Goal: Check status: Check status

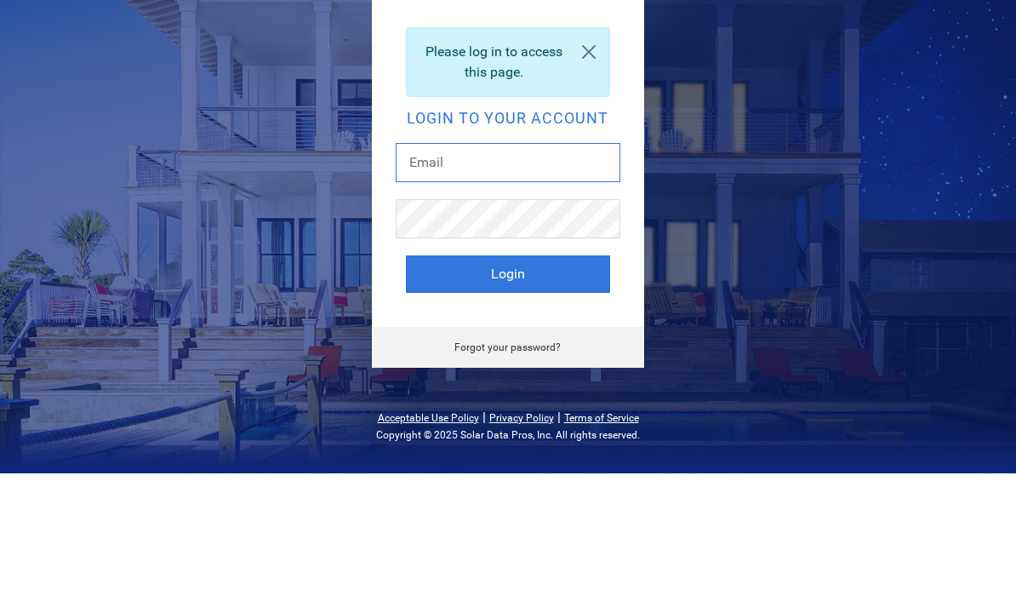
type input "[PERSON_NAME][EMAIL_ADDRESS][DOMAIN_NAME]"
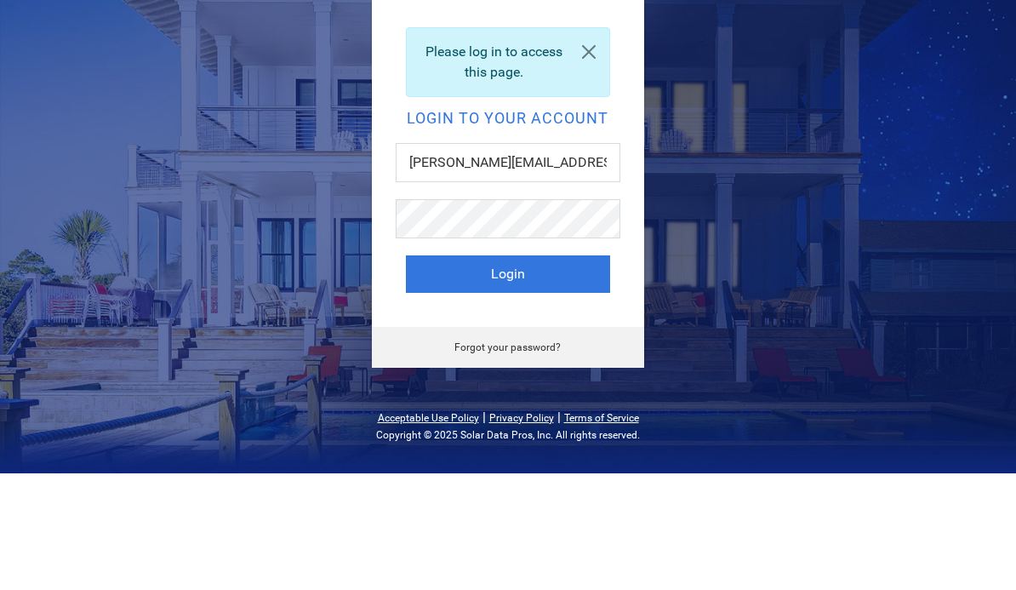
click at [507, 372] on button "Login" at bounding box center [508, 390] width 204 height 37
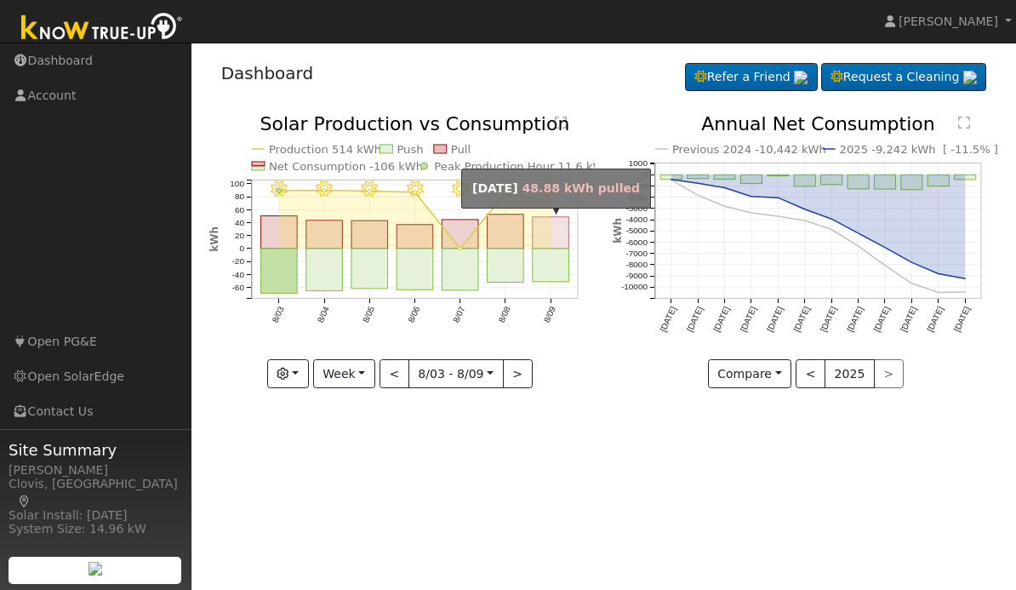
click at [553, 245] on rect "onclick=""" at bounding box center [551, 232] width 37 height 31
type input "[DATE]"
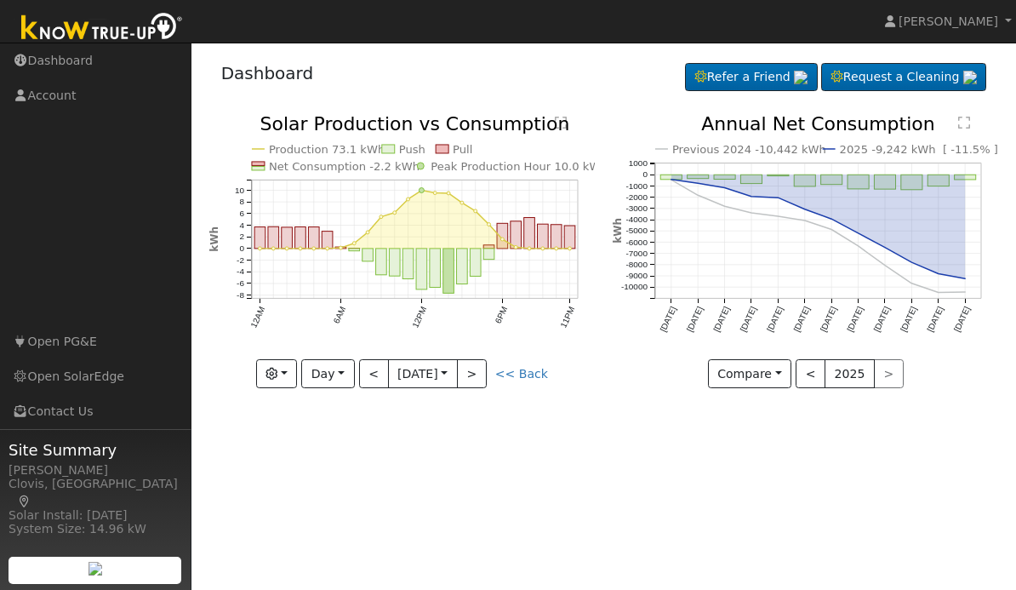
click at [298, 366] on button "button" at bounding box center [277, 373] width 42 height 29
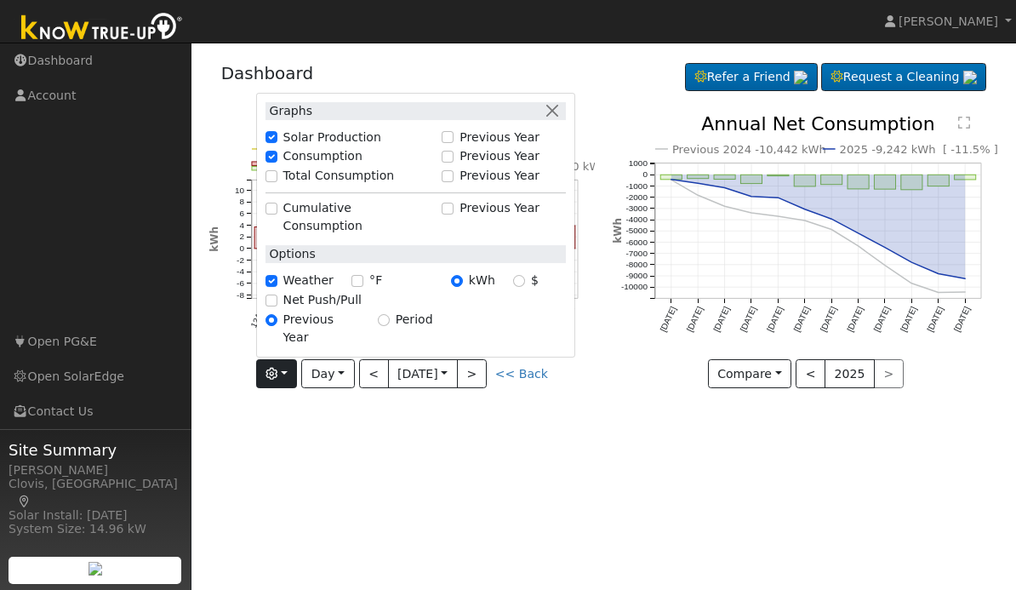
click at [325, 309] on label "Net Push/Pull" at bounding box center [322, 300] width 78 height 18
click at [277, 306] on input "Net Push/Pull" at bounding box center [272, 300] width 12 height 12
checkbox input "true"
click at [655, 305] on icon "Previous 2024 -10,442 kWh 2025 -9,242 kWh [ -11.5% ] Aug '24 Sep '24 Oct '24 No…" at bounding box center [805, 244] width 385 height 259
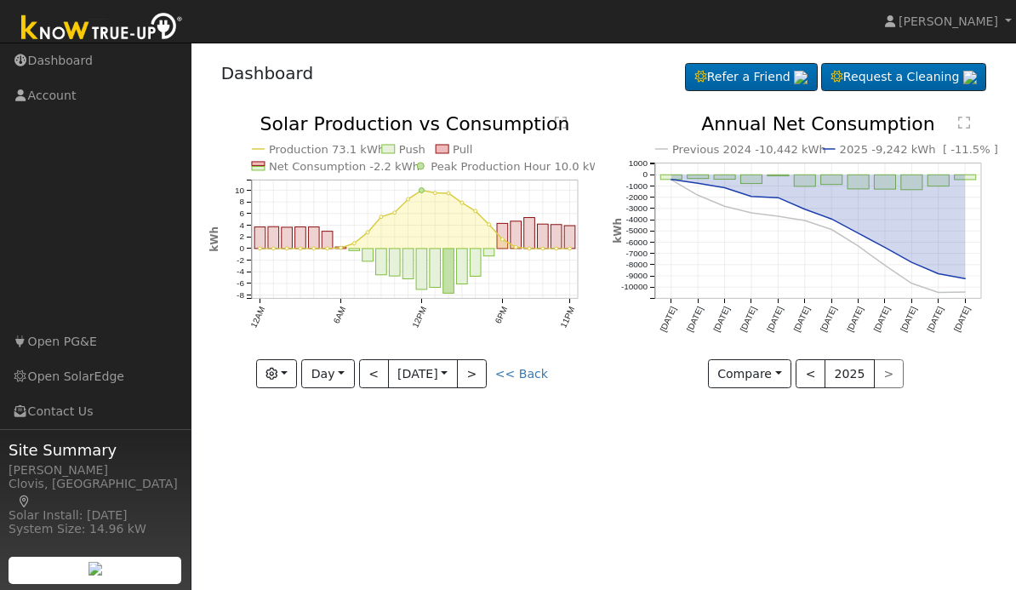
click at [509, 367] on link "<< Back" at bounding box center [521, 374] width 53 height 14
type input "2025-08-03"
